Goal: Information Seeking & Learning: Learn about a topic

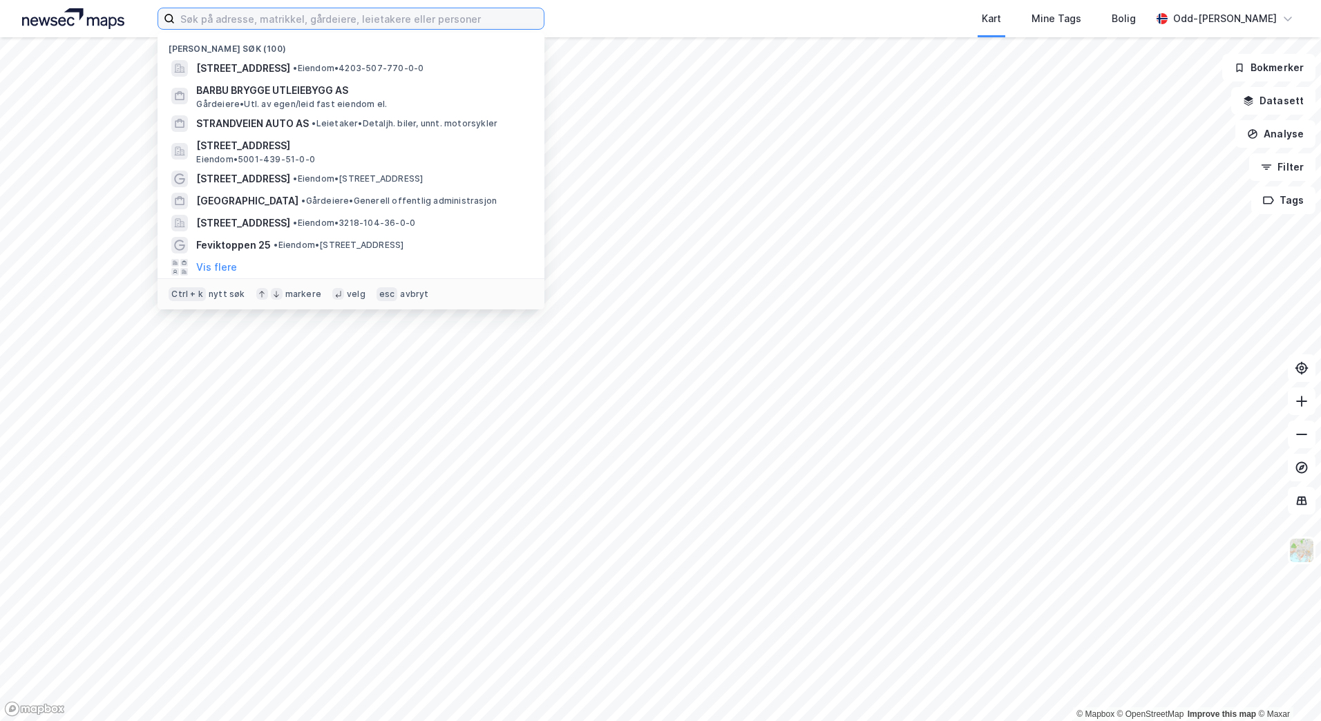
click at [177, 21] on input at bounding box center [359, 18] width 369 height 21
paste input "[STREET_ADDRESS]"
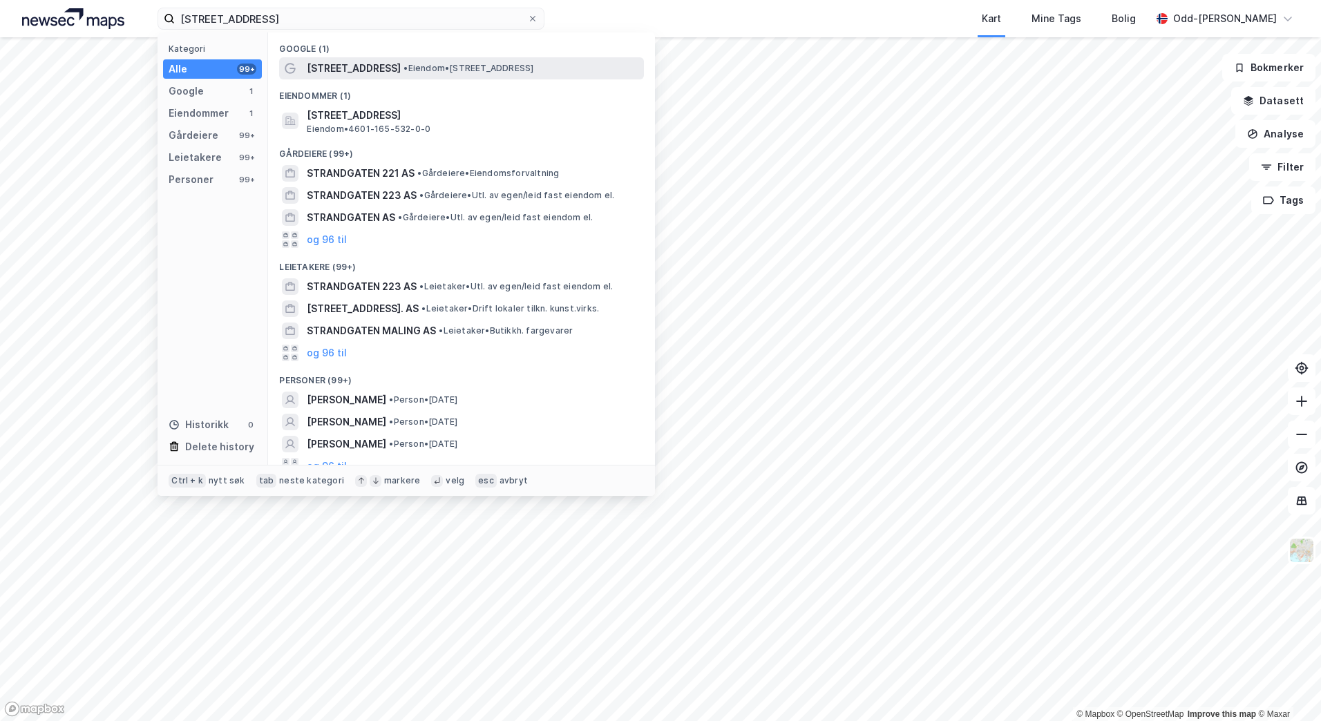
click at [419, 69] on span "• Eiendom • [STREET_ADDRESS]" at bounding box center [469, 68] width 130 height 11
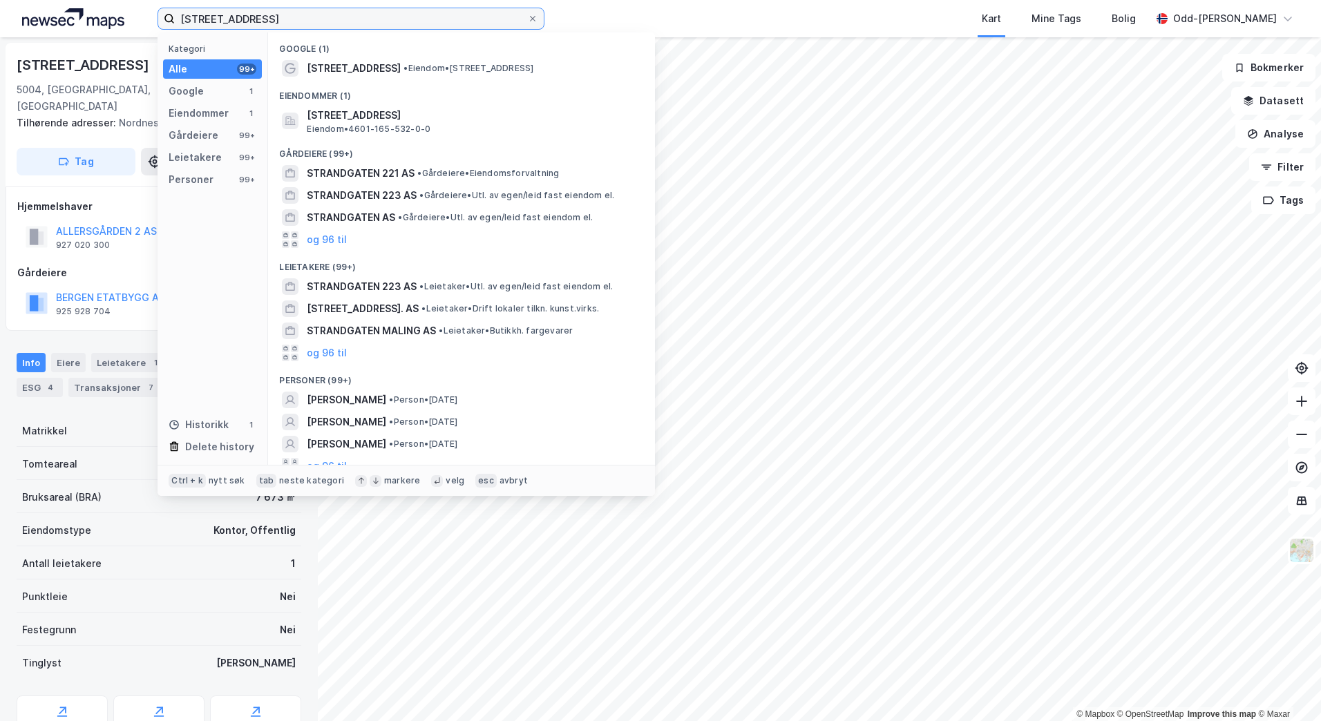
drag, startPoint x: 354, startPoint y: 13, endPoint x: 84, endPoint y: 13, distance: 270.8
click at [84, 13] on div "Strandgaten 229 Kategori Alle 99+ Google 1 Eiendommer 1 Gårdeiere 99+ Leietaker…" at bounding box center [660, 18] width 1321 height 37
paste input ""/sites/PAM-NO-2255", "Njord Prosjekt AS""
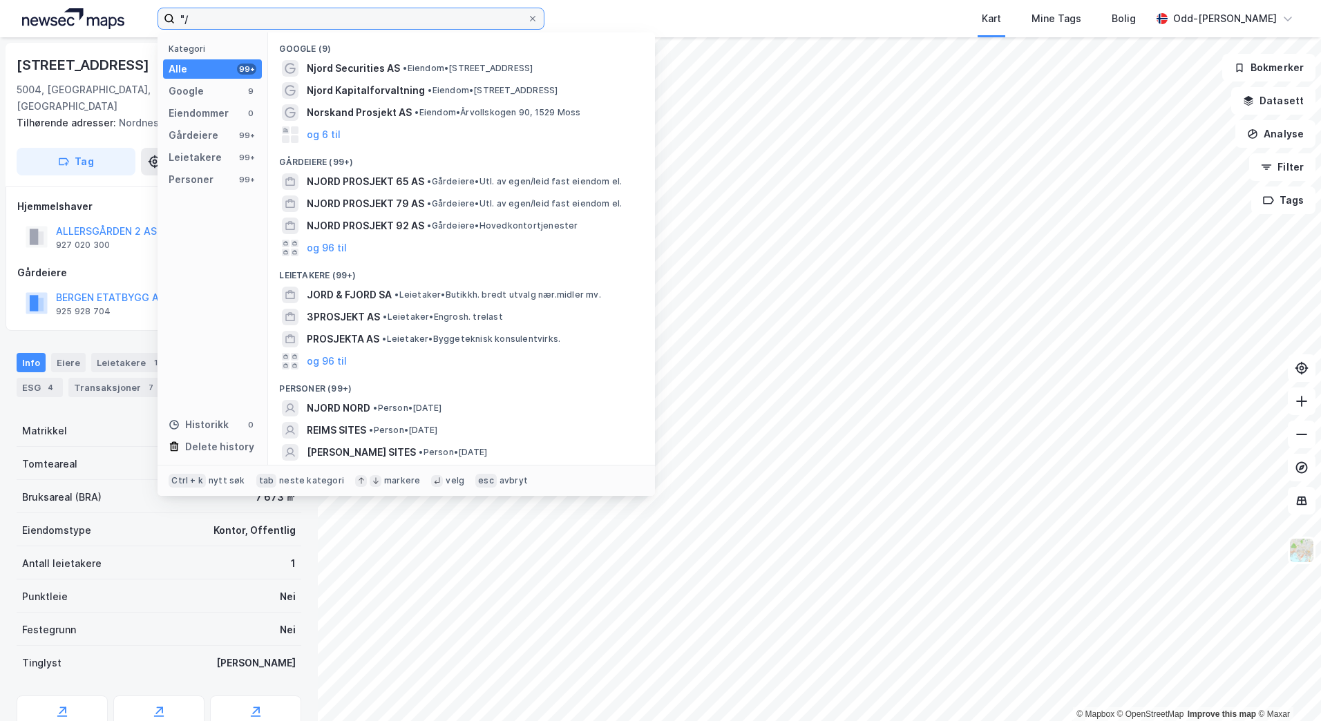
type input """
click at [283, 17] on input "njord prosjekt" at bounding box center [351, 18] width 352 height 21
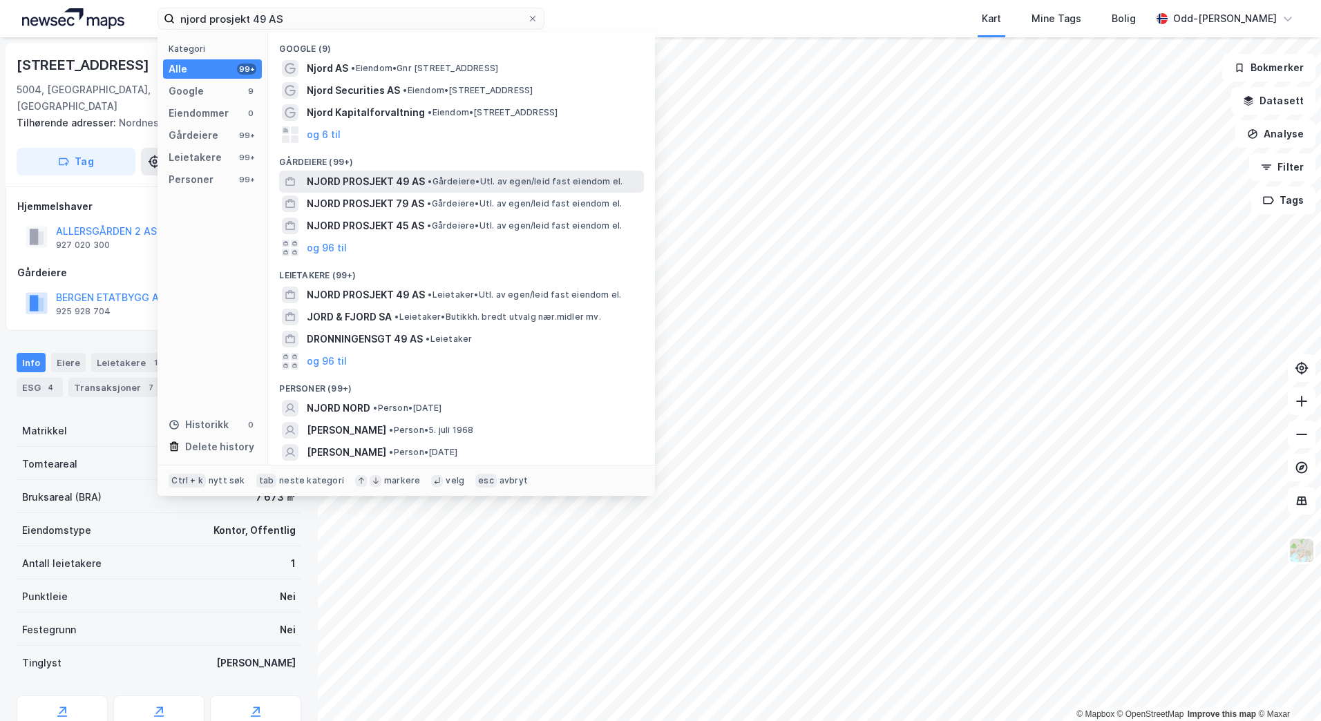
click at [384, 187] on span "NJORD PROSJEKT 49 AS" at bounding box center [366, 181] width 118 height 17
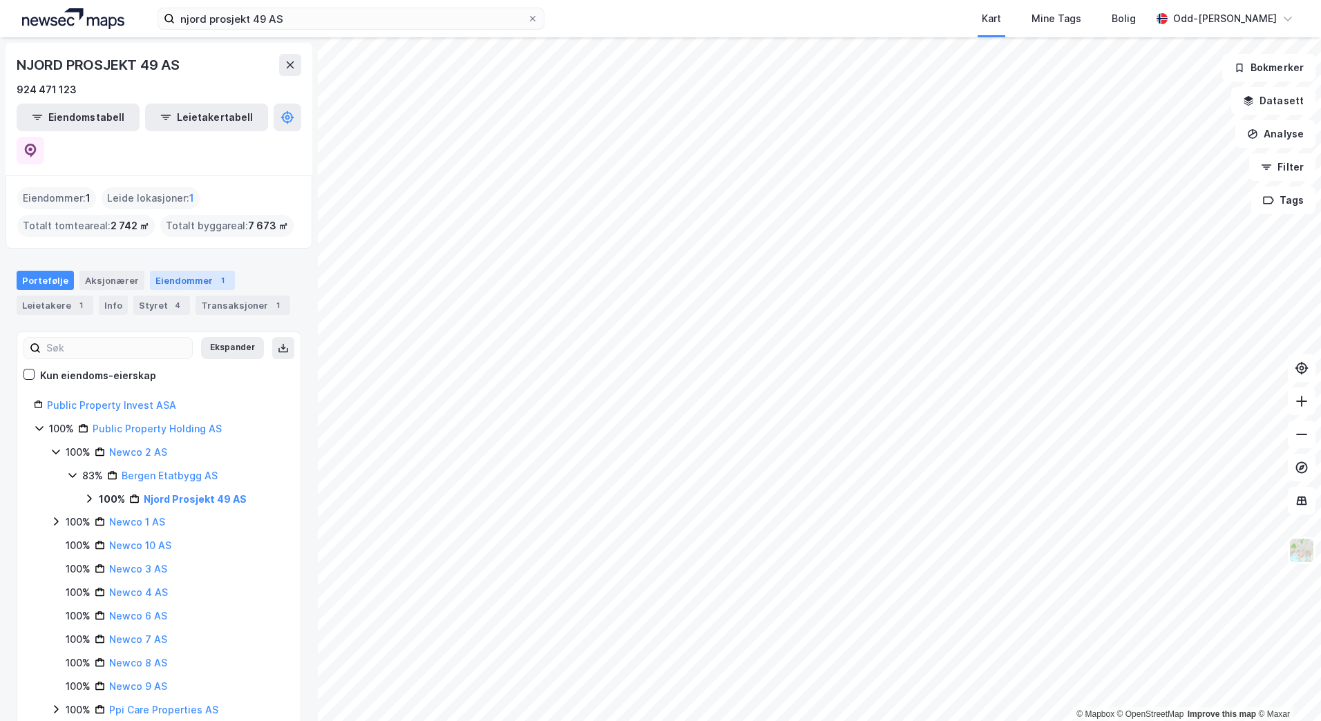
click at [188, 271] on div "Eiendommer 1" at bounding box center [192, 280] width 85 height 19
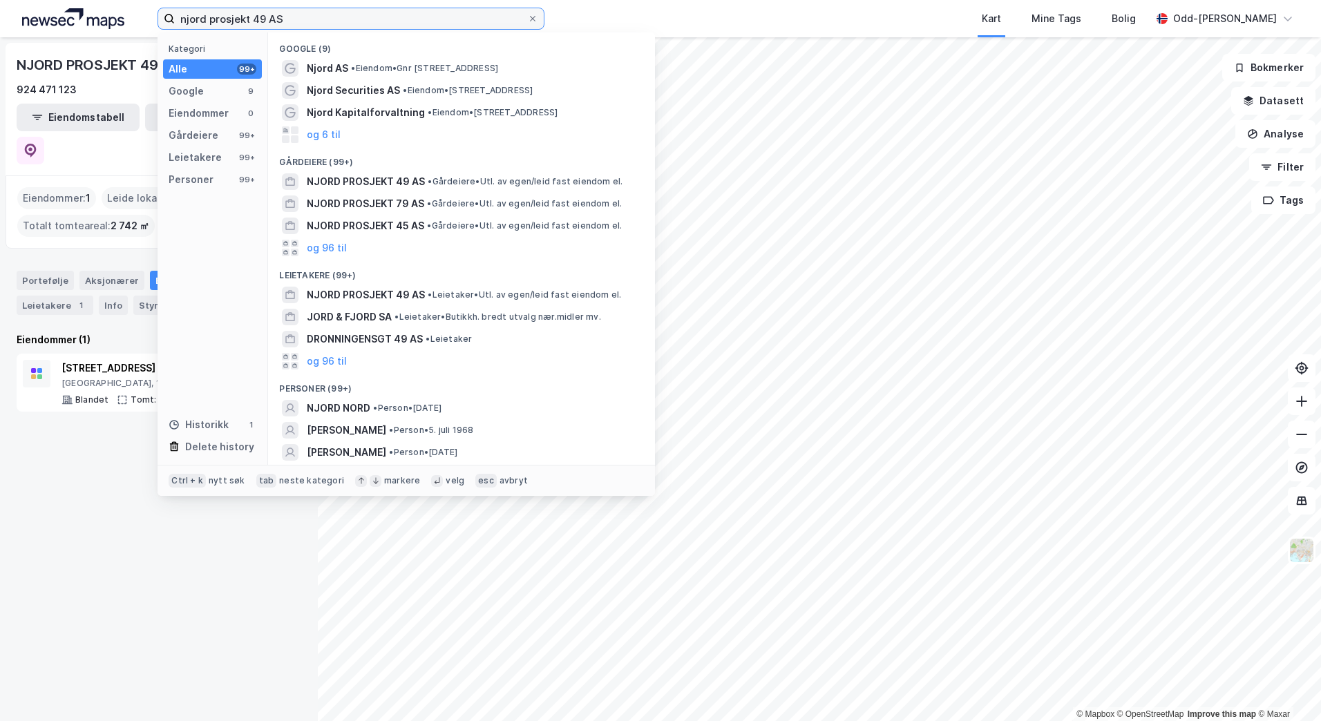
click at [291, 21] on input "njord prosjekt 49 AS" at bounding box center [351, 18] width 352 height 21
drag, startPoint x: 289, startPoint y: 21, endPoint x: 149, endPoint y: 19, distance: 140.3
click at [149, 21] on div "njord prosjekt 49 AS Kategori Alle 99+ Google 9 Eiendommer 0 Gårdeiere 99+ Leie…" at bounding box center [660, 18] width 1321 height 37
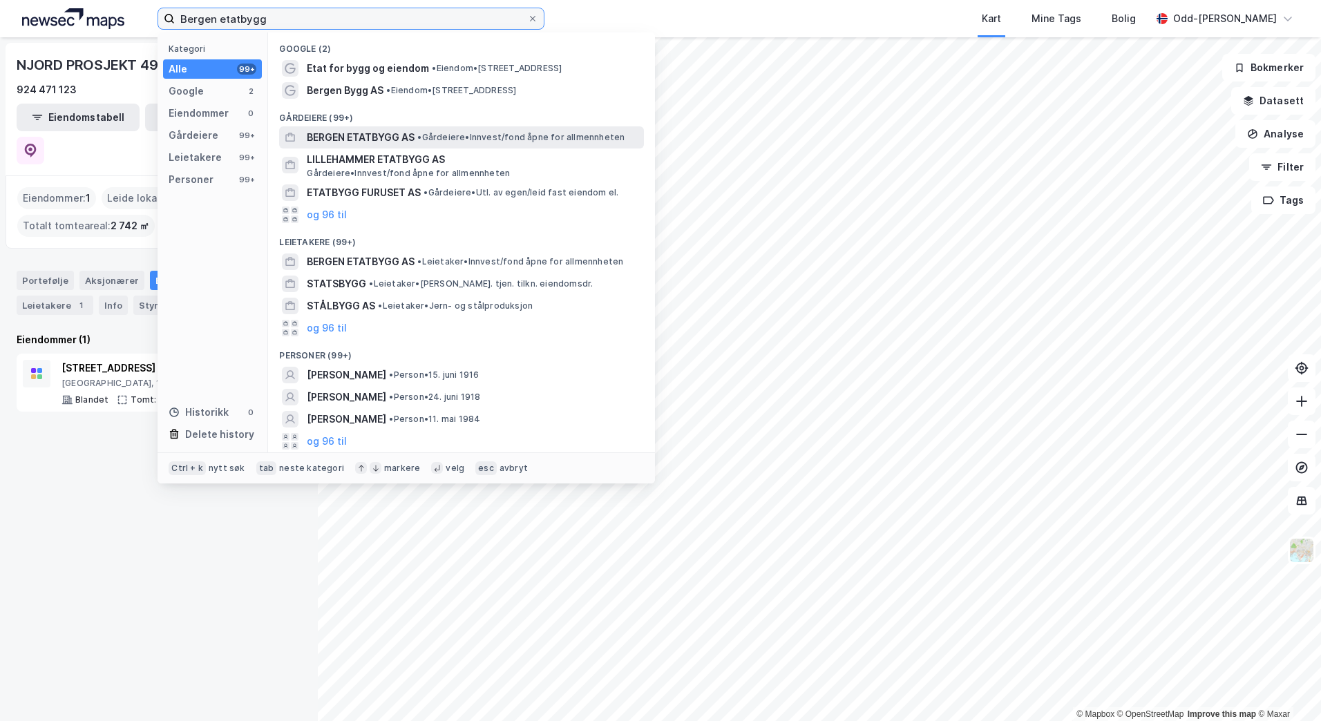
type input "Bergen etatbygg"
click at [406, 137] on span "BERGEN ETATBYGG AS" at bounding box center [361, 137] width 108 height 17
